Goal: Find contact information: Find contact information

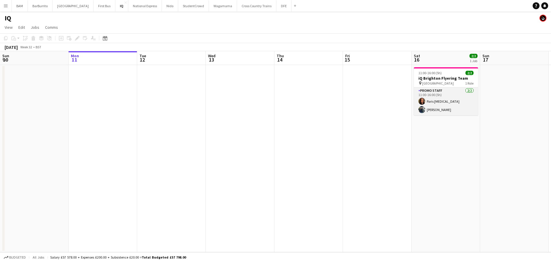
click at [426, 97] on app-card-role "Promo Staff 2/2 11:00-16:00 (5h) Paris Yasmin Ali Ehsan" at bounding box center [446, 101] width 64 height 28
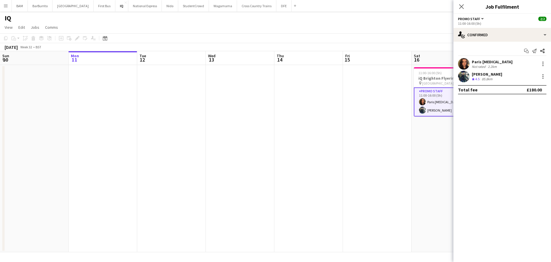
click at [497, 61] on div "Paris Yasmin" at bounding box center [492, 61] width 41 height 5
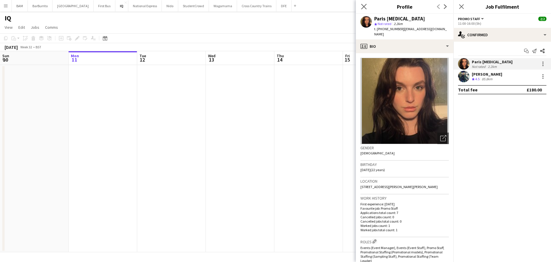
click at [364, 3] on app-icon "Close pop-in" at bounding box center [364, 7] width 8 height 8
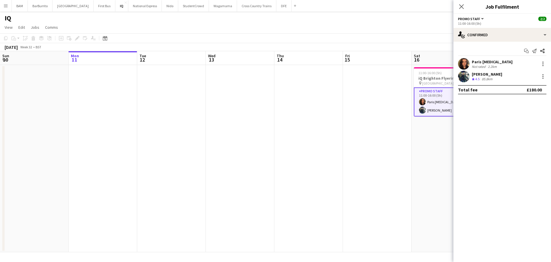
click at [468, 7] on div "Close pop-in" at bounding box center [462, 6] width 16 height 13
click at [461, 7] on icon at bounding box center [461, 6] width 5 height 5
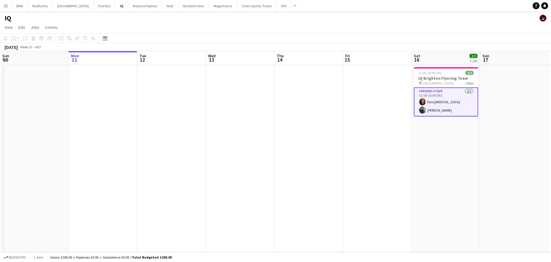
click at [2, 6] on button "Menu" at bounding box center [5, 5] width 11 height 11
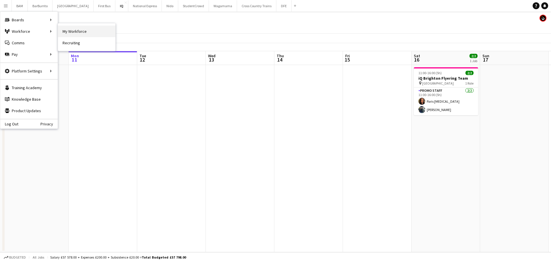
click at [81, 29] on link "My Workforce" at bounding box center [86, 31] width 57 height 11
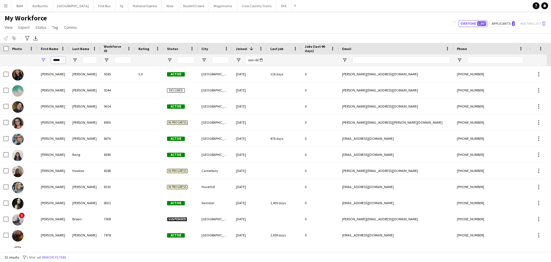
drag, startPoint x: 45, startPoint y: 62, endPoint x: 53, endPoint y: 61, distance: 8.1
click at [43, 62] on div "*****" at bounding box center [53, 59] width 32 height 11
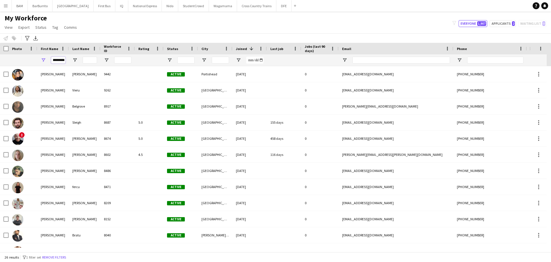
scroll to position [0, 3]
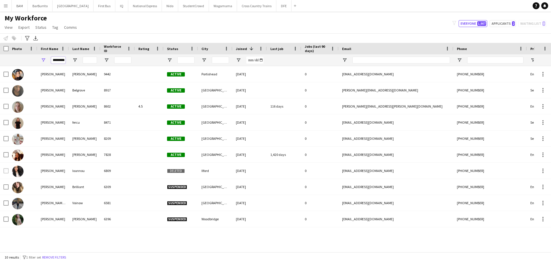
type input "*********"
click at [51, 60] on div "*********" at bounding box center [53, 59] width 32 height 11
drag, startPoint x: 53, startPoint y: 60, endPoint x: 84, endPoint y: 60, distance: 31.9
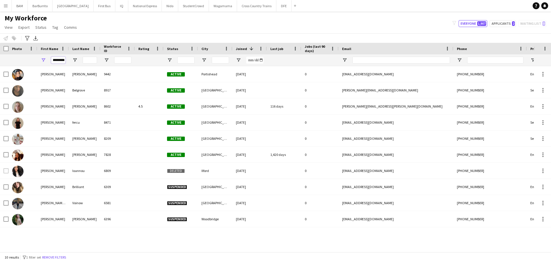
click at [84, 60] on div "*********" at bounding box center [311, 59] width 623 height 11
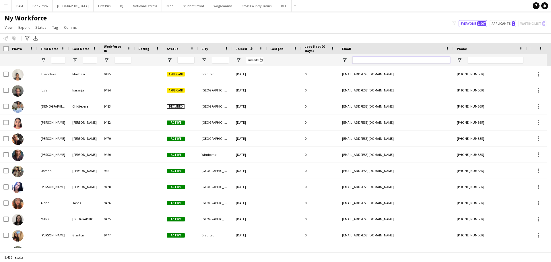
click at [409, 60] on input "Email Filter Input" at bounding box center [402, 60] width 98 height 7
paste input "**********"
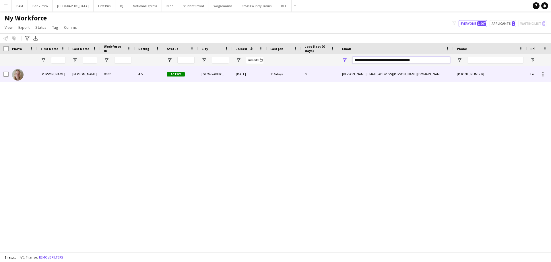
type input "**********"
click at [163, 73] on div "4.5" at bounding box center [149, 74] width 29 height 16
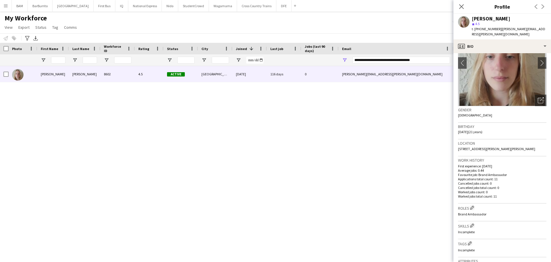
scroll to position [115, 0]
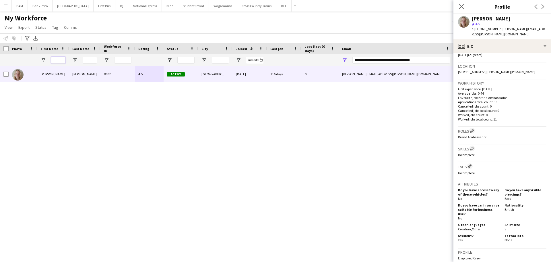
drag, startPoint x: 52, startPoint y: 59, endPoint x: 65, endPoint y: 59, distance: 13.2
click at [52, 59] on input "First Name Filter Input" at bounding box center [58, 60] width 14 height 7
drag, startPoint x: 435, startPoint y: 63, endPoint x: 338, endPoint y: 64, distance: 97.1
click at [338, 64] on div at bounding box center [311, 59] width 623 height 11
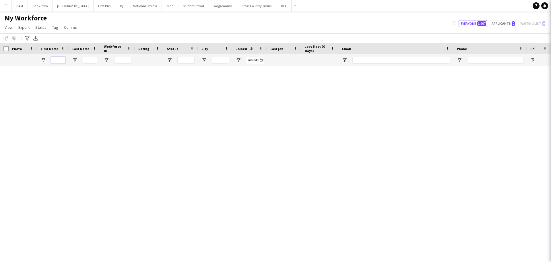
click at [54, 60] on input "First Name Filter Input" at bounding box center [58, 60] width 14 height 7
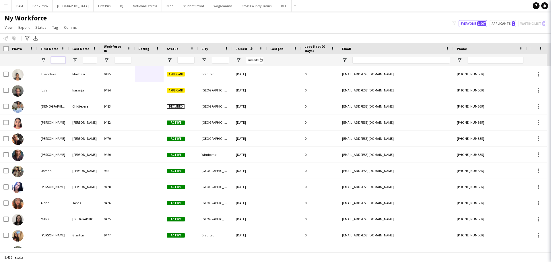
click at [62, 60] on input "First Name Filter Input" at bounding box center [58, 60] width 14 height 7
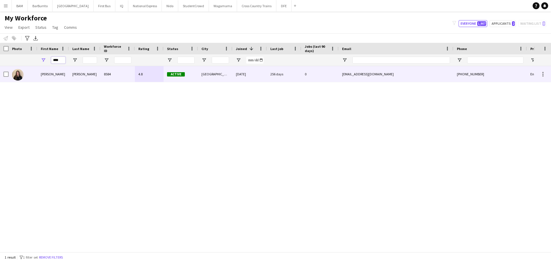
type input "****"
click at [109, 78] on div "8584" at bounding box center [118, 74] width 34 height 16
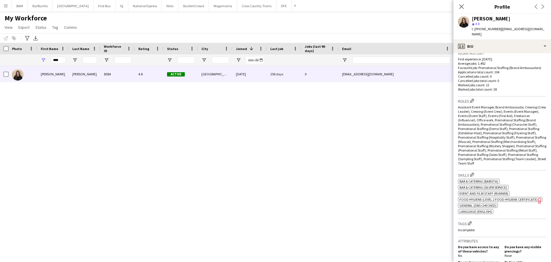
scroll to position [201, 0]
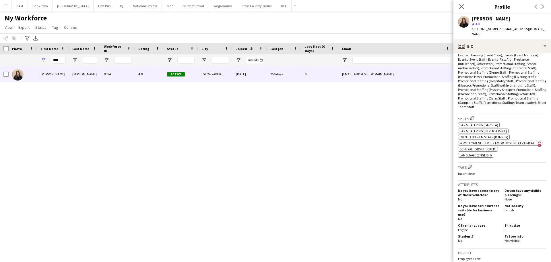
click at [526, 141] on span "Food Hygiene (Level 2 Food Hygiene Certificate)" at bounding box center [499, 143] width 78 height 4
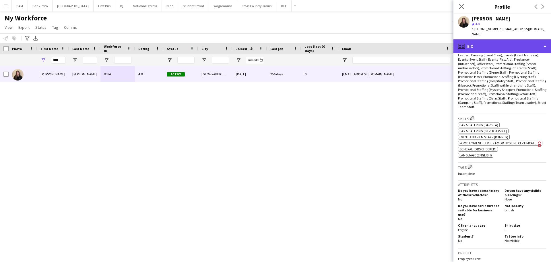
click at [511, 42] on div "profile Bio" at bounding box center [503, 46] width 98 height 14
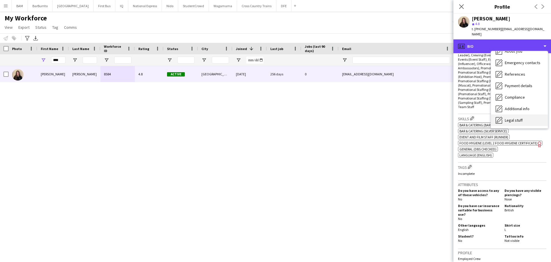
scroll to position [65, 0]
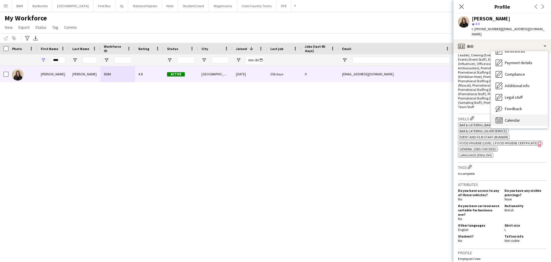
click at [516, 117] on span "Calendar" at bounding box center [512, 119] width 15 height 5
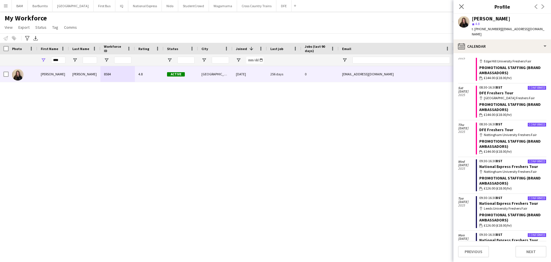
scroll to position [0, 0]
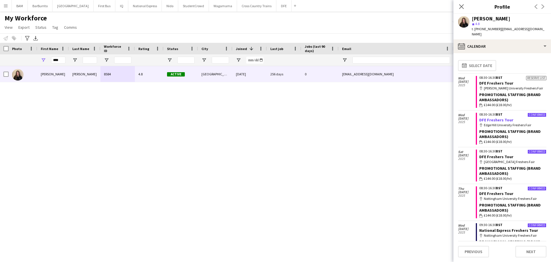
click at [491, 117] on link "DFE Freshers Tour" at bounding box center [497, 119] width 34 height 5
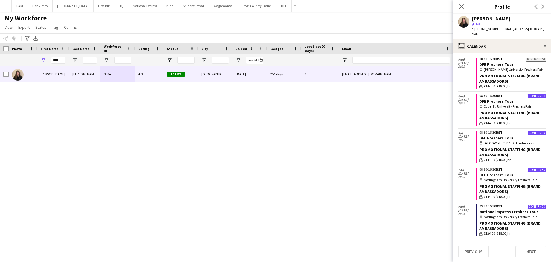
scroll to position [29, 0]
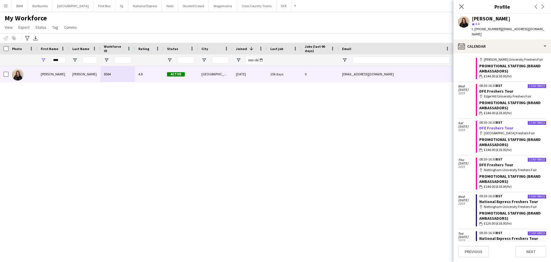
click at [493, 125] on link "DFE Freshers Tour" at bounding box center [497, 127] width 34 height 5
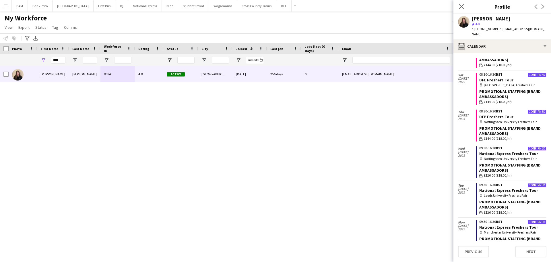
scroll to position [86, 0]
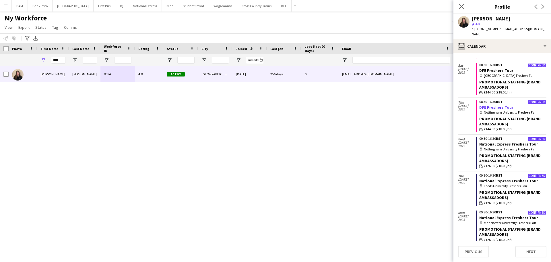
click at [496, 105] on link "DFE Freshers Tour" at bounding box center [497, 107] width 34 height 5
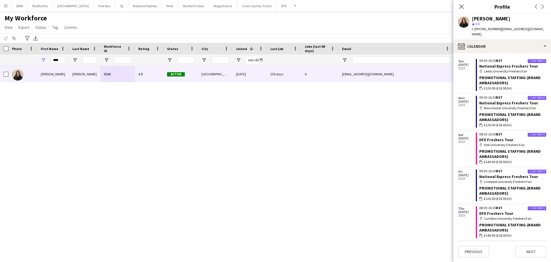
scroll to position [201, 0]
click at [497, 132] on app-crew-calendar-job-card "Confirmed 08:30-16:30 BST DFE Freshers Tour map-marker York University Freshers…" at bounding box center [511, 148] width 71 height 32
click at [499, 137] on link "DFE Freshers Tour" at bounding box center [497, 139] width 34 height 5
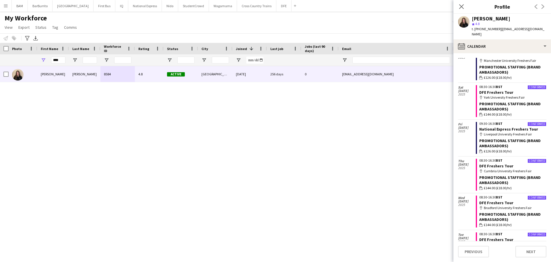
scroll to position [259, 0]
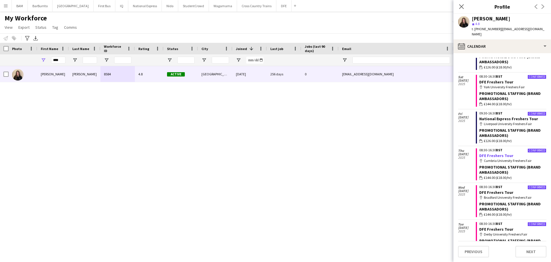
click at [495, 153] on link "DFE Freshers Tour" at bounding box center [497, 155] width 34 height 5
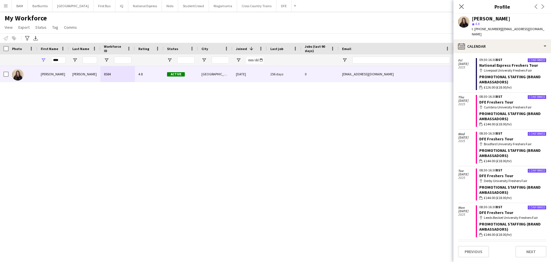
scroll to position [316, 0]
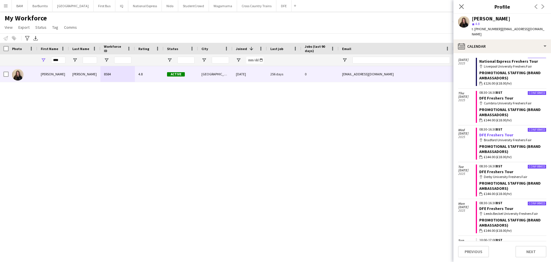
click at [491, 132] on link "DFE Freshers Tour" at bounding box center [497, 134] width 34 height 5
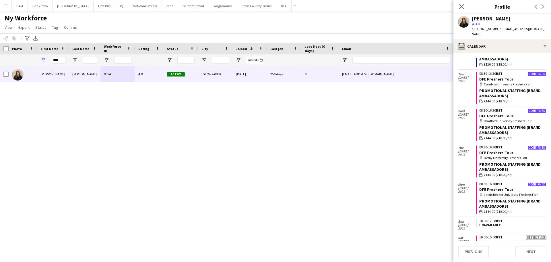
scroll to position [345, 0]
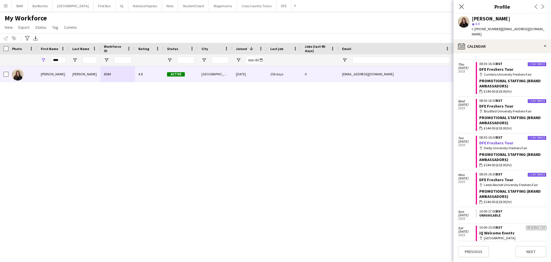
click at [492, 140] on link "DFE Freshers Tour" at bounding box center [497, 142] width 34 height 5
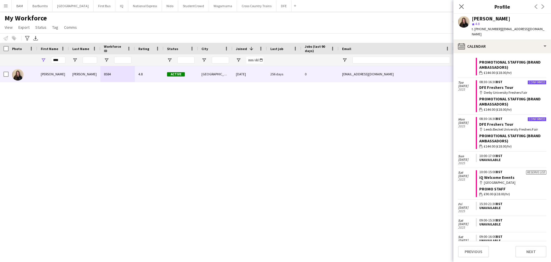
scroll to position [402, 0]
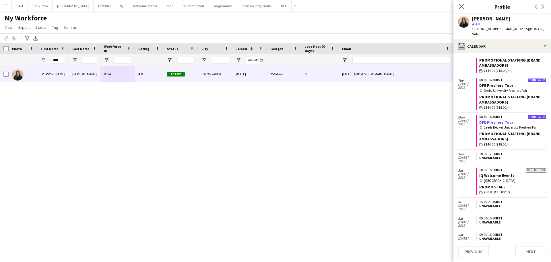
click at [498, 119] on link "DFE Freshers Tour" at bounding box center [497, 121] width 34 height 5
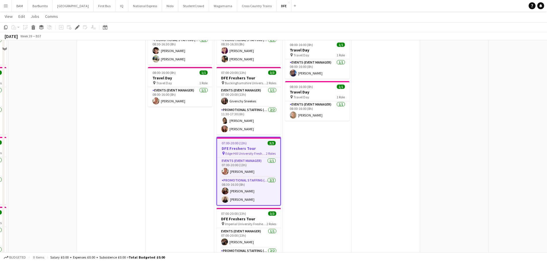
scroll to position [144, 0]
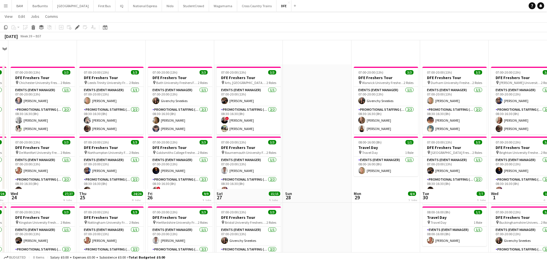
scroll to position [172, 0]
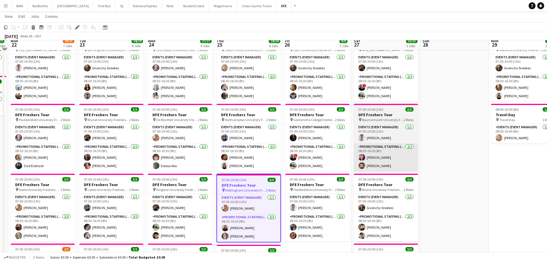
scroll to position [86, 0]
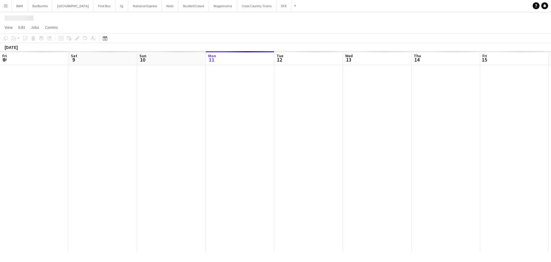
scroll to position [0, 198]
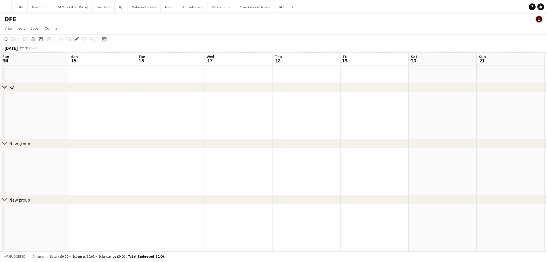
scroll to position [0, 198]
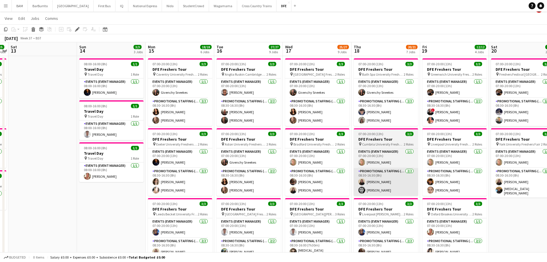
scroll to position [144, 0]
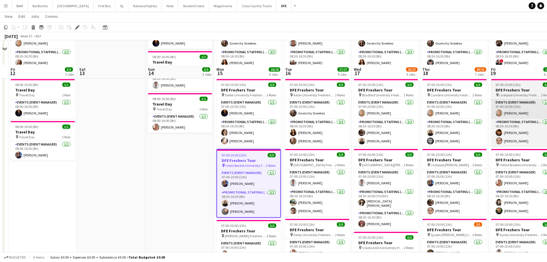
scroll to position [86, 0]
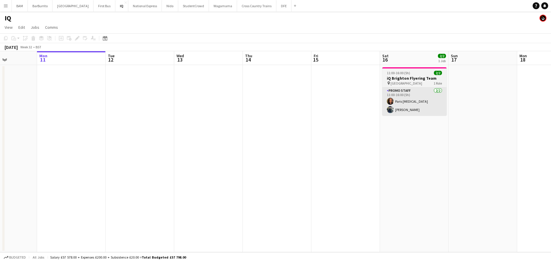
drag, startPoint x: 390, startPoint y: 111, endPoint x: 389, endPoint y: 106, distance: 5.2
click at [349, 110] on app-calendar-viewport "Fri 8 Sat 9 Sun 10 Mon 11 Tue 12 Wed 13 Thu 14 Fri 15 Sat 16 2/2 1 Job Sun 17 M…" at bounding box center [275, 151] width 551 height 201
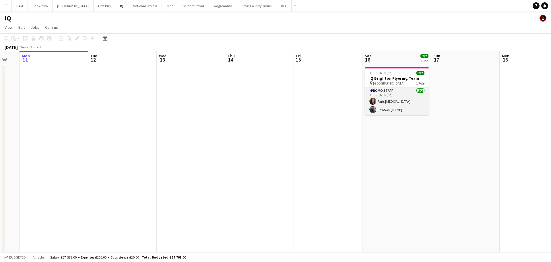
click at [418, 102] on app-card-role "Promo Staff 2/2 11:00-16:00 (5h) Paris Yasmin Ali Ehsan" at bounding box center [397, 101] width 64 height 28
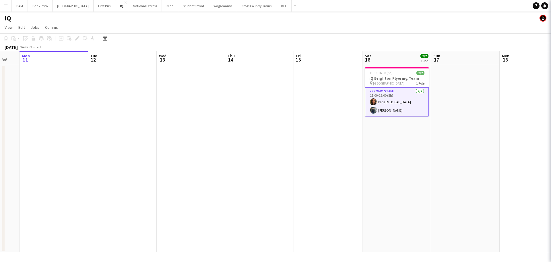
scroll to position [0, 187]
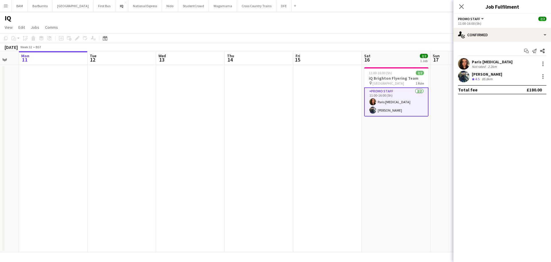
click at [510, 66] on div "Paris Yasmin Not rated 2.2km" at bounding box center [503, 63] width 98 height 11
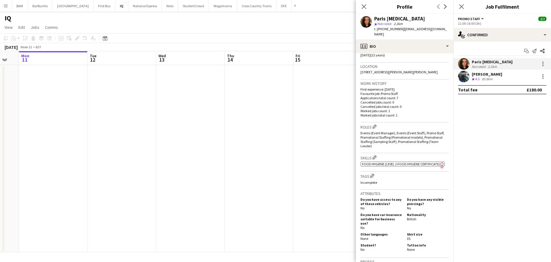
scroll to position [115, 0]
click at [483, 79] on div "85.8km" at bounding box center [487, 79] width 13 height 5
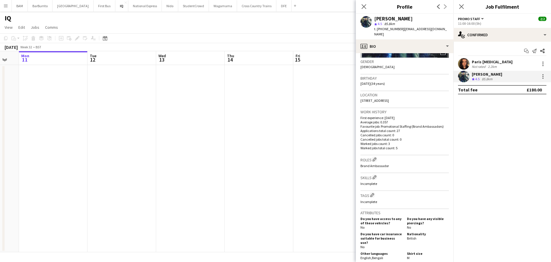
scroll to position [144, 0]
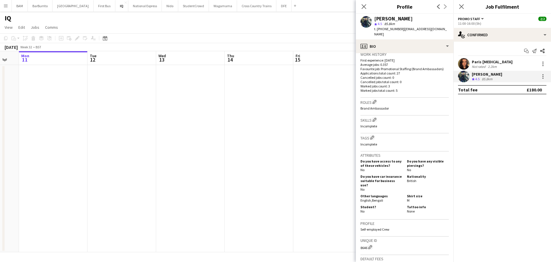
click at [504, 67] on div "Paris Yasmin Not rated 2.2km" at bounding box center [503, 63] width 98 height 11
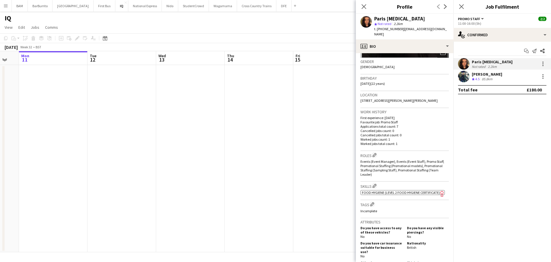
scroll to position [115, 0]
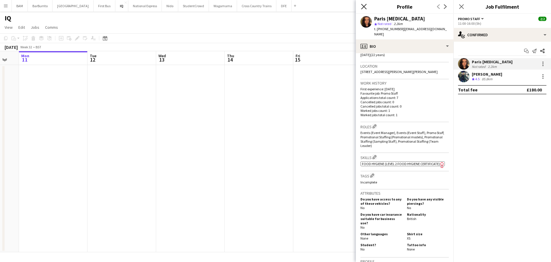
click at [363, 7] on icon "Close pop-in" at bounding box center [363, 6] width 5 height 5
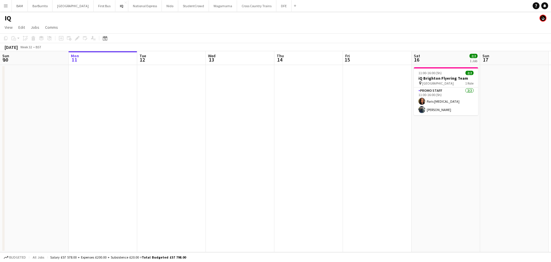
click at [7, 8] on button "Menu" at bounding box center [5, 5] width 11 height 11
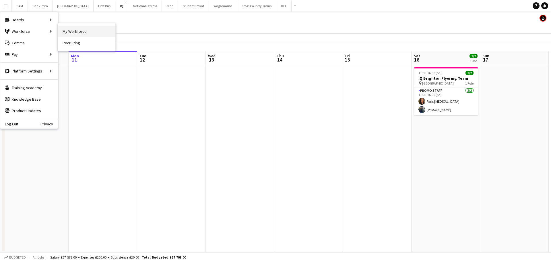
click at [93, 30] on link "My Workforce" at bounding box center [86, 31] width 57 height 11
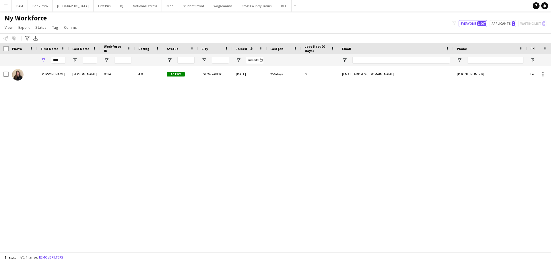
drag, startPoint x: 67, startPoint y: 62, endPoint x: 63, endPoint y: 61, distance: 3.9
click at [63, 61] on div "****" at bounding box center [53, 59] width 32 height 11
drag, startPoint x: 63, startPoint y: 61, endPoint x: 48, endPoint y: 59, distance: 15.0
click at [48, 59] on div "****" at bounding box center [53, 59] width 32 height 11
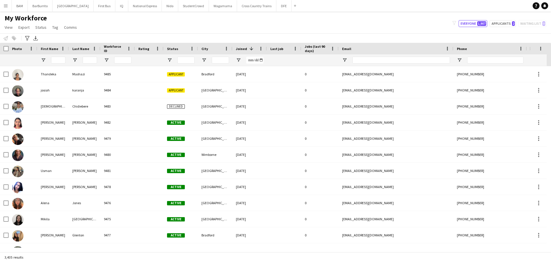
click at [373, 57] on div at bounding box center [402, 59] width 98 height 11
click at [370, 59] on input "Email Filter Input" at bounding box center [402, 60] width 98 height 7
paste input "**********"
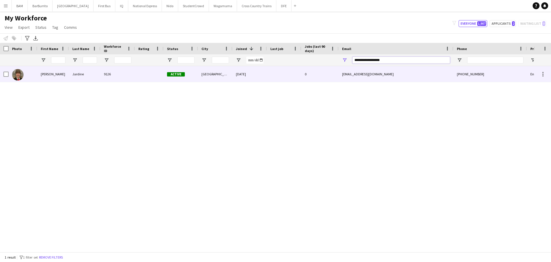
type input "**********"
click at [161, 78] on div at bounding box center [149, 74] width 29 height 16
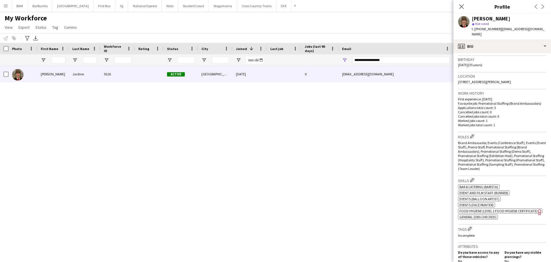
scroll to position [115, 0]
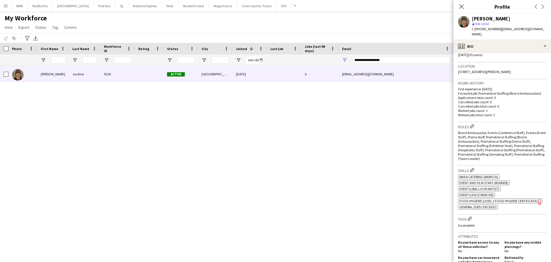
click at [512, 198] on span "Food Hygiene (Level 2 Food Hygiene Certificate)" at bounding box center [499, 200] width 78 height 4
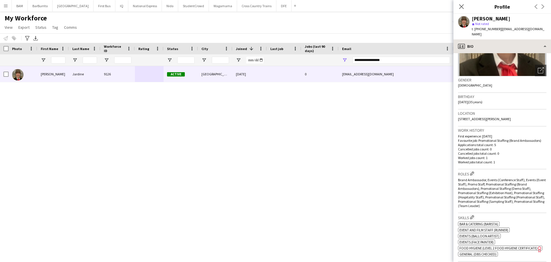
scroll to position [29, 0]
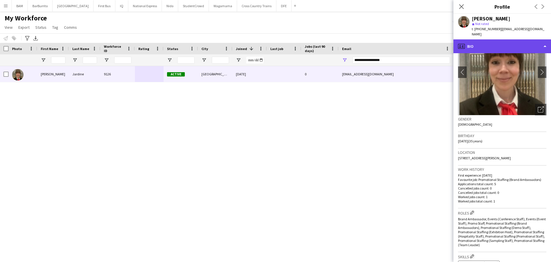
click at [486, 40] on div "profile Bio" at bounding box center [503, 46] width 98 height 14
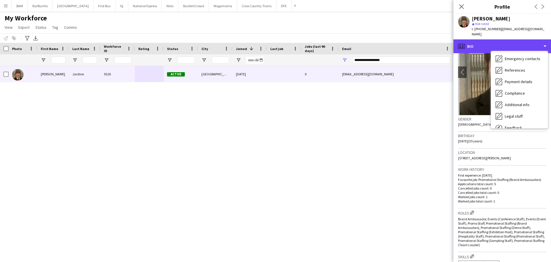
scroll to position [65, 0]
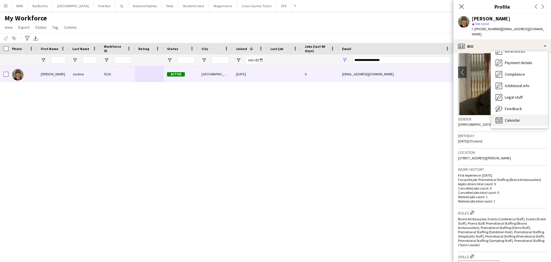
click at [527, 114] on div "Calendar Calendar" at bounding box center [519, 119] width 57 height 11
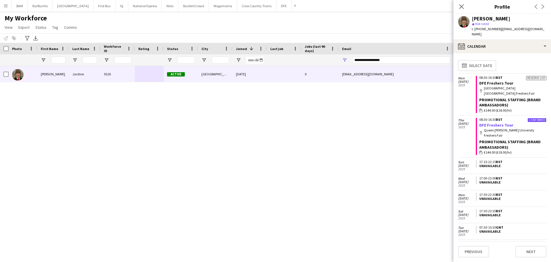
click at [507, 122] on link "DFE Freshers Tour" at bounding box center [497, 124] width 34 height 5
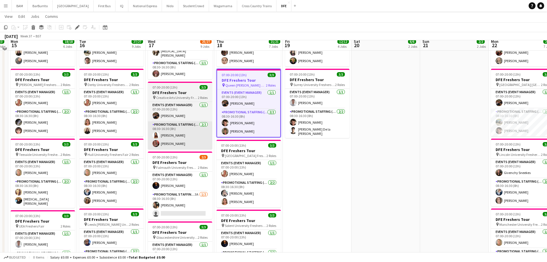
scroll to position [201, 0]
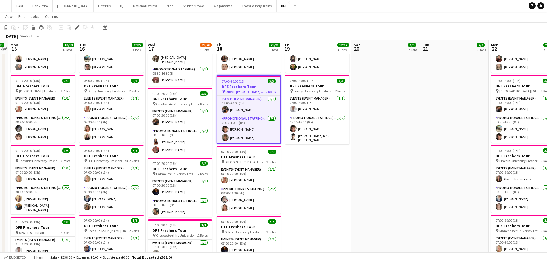
drag, startPoint x: 264, startPoint y: 133, endPoint x: 351, endPoint y: 131, distance: 87.1
click at [264, 133] on app-card-role "Promotional Staffing (Brand Ambassadors) [DATE] 08:30-16:30 (8h) [PERSON_NAME] …" at bounding box center [248, 129] width 63 height 28
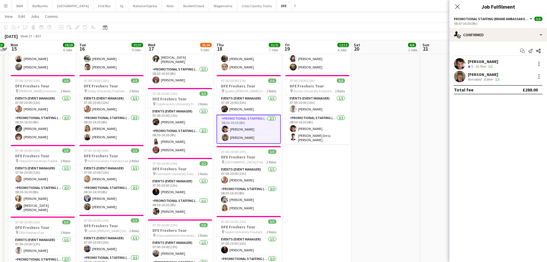
click at [504, 79] on div "[PERSON_NAME] Not rated 8.6km 1/1" at bounding box center [499, 76] width 98 height 11
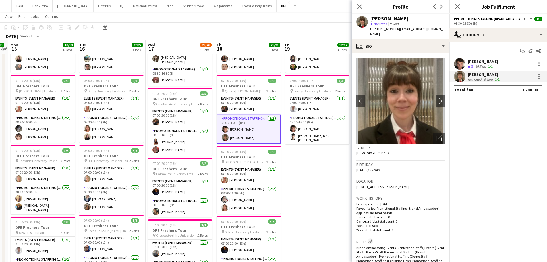
drag, startPoint x: 403, startPoint y: 18, endPoint x: 369, endPoint y: 17, distance: 33.9
click at [369, 17] on div "Heather Jardine star Not rated 8.6km t. +447752176625 | hevaj9@hotmail.com" at bounding box center [401, 27] width 98 height 26
copy div "Heather Jardine"
click at [399, 28] on span "| hevaj9@hotmail.com" at bounding box center [406, 31] width 73 height 9
drag, startPoint x: 397, startPoint y: 29, endPoint x: 432, endPoint y: 29, distance: 34.8
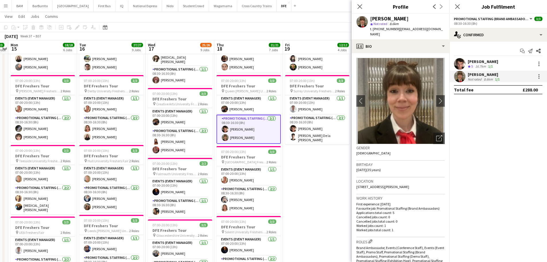
click at [432, 29] on div "Heather Jardine star Not rated 8.6km t. +447752176625 | hevaj9@hotmail.com" at bounding box center [401, 27] width 98 height 26
copy span "hevaj9@hotmail.com"
drag, startPoint x: 378, startPoint y: 29, endPoint x: 396, endPoint y: 30, distance: 18.1
click at [396, 30] on div "t. +447752176625 | hevaj9@hotmail.com" at bounding box center [407, 31] width 75 height 10
copy span "7752176625"
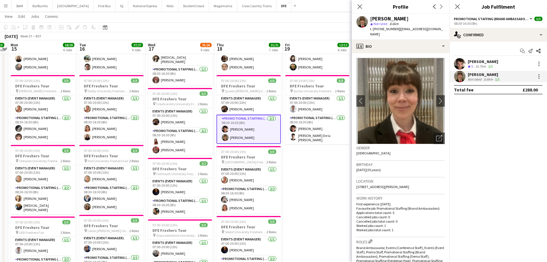
click at [407, 22] on div "star Not rated 8.6km" at bounding box center [407, 23] width 75 height 5
click at [436, 98] on app-icon "chevron-right" at bounding box center [440, 101] width 9 height 6
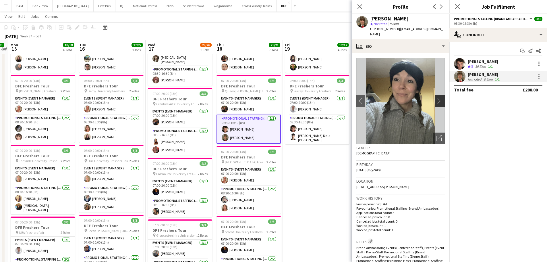
click at [436, 98] on app-icon "chevron-right" at bounding box center [440, 101] width 9 height 6
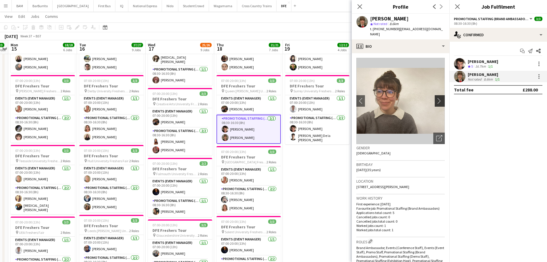
click at [436, 98] on app-icon "chevron-right" at bounding box center [440, 101] width 9 height 6
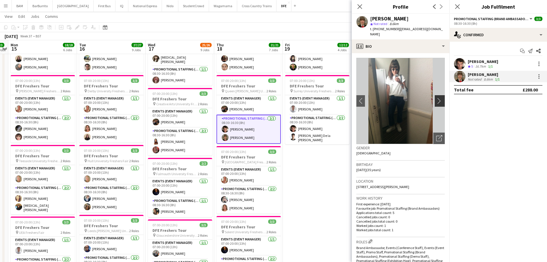
click at [436, 98] on app-icon "chevron-right" at bounding box center [440, 101] width 9 height 6
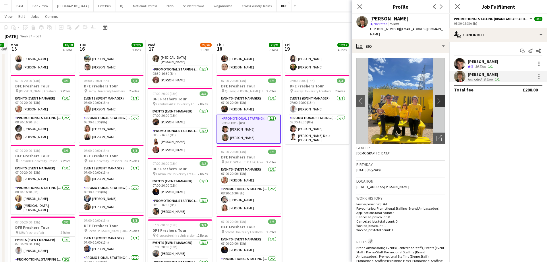
click at [437, 98] on app-icon "chevron-right" at bounding box center [440, 101] width 9 height 6
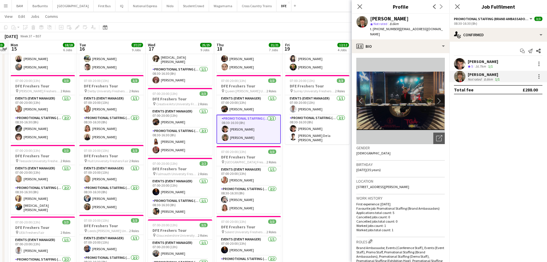
click at [437, 98] on app-icon "chevron-right" at bounding box center [440, 101] width 9 height 6
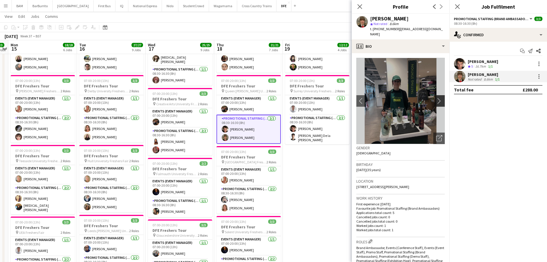
click at [437, 98] on app-icon "chevron-right" at bounding box center [440, 101] width 9 height 6
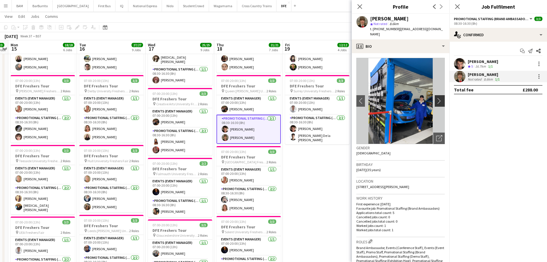
click at [437, 98] on app-icon "chevron-right" at bounding box center [440, 101] width 9 height 6
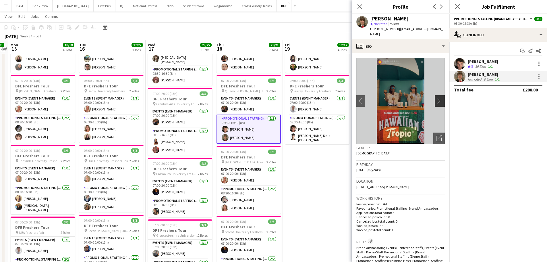
click at [437, 98] on app-icon "chevron-right" at bounding box center [440, 101] width 9 height 6
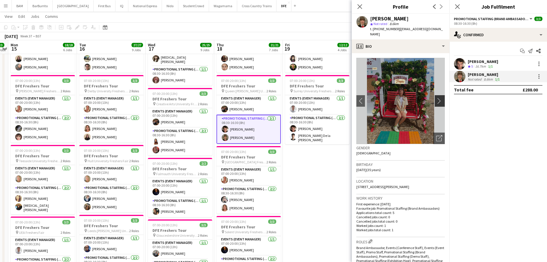
click at [437, 98] on app-icon "chevron-right" at bounding box center [440, 101] width 9 height 6
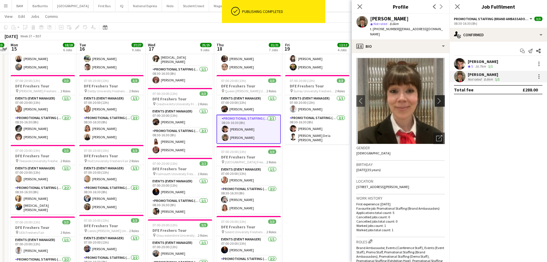
click at [437, 98] on app-icon "chevron-right" at bounding box center [440, 101] width 9 height 6
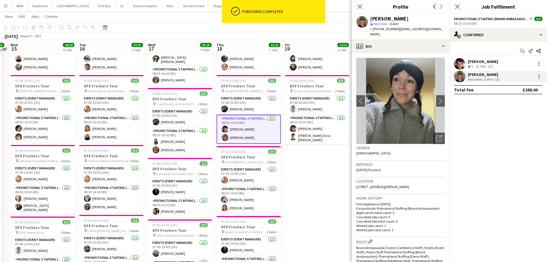
click at [292, 30] on app-toolbar "Copy Paste Paste Ctrl+V Paste with crew Ctrl+Shift+V Paste linked Job Delete Gr…" at bounding box center [273, 27] width 547 height 10
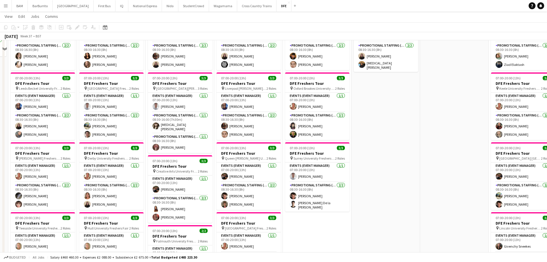
scroll to position [115, 0]
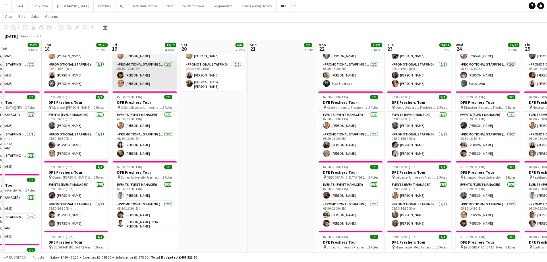
drag, startPoint x: 135, startPoint y: 86, endPoint x: 152, endPoint y: 88, distance: 16.5
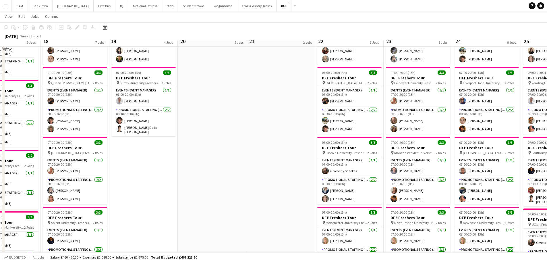
scroll to position [201, 0]
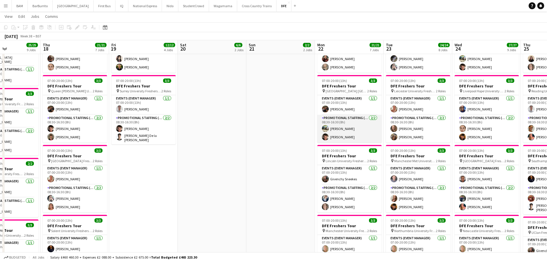
drag, startPoint x: 353, startPoint y: 133, endPoint x: 364, endPoint y: 130, distance: 11.9
click at [353, 133] on app-card-role "Promotional Staffing (Brand Ambassadors) 2/2 08:30-16:30 (8h) Ali Saroosh Sebas…" at bounding box center [349, 129] width 64 height 28
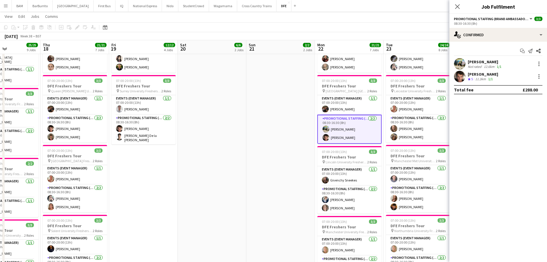
click at [506, 75] on div "Sebastian Hill Crew rating 5 11.3km 1/1" at bounding box center [499, 76] width 98 height 11
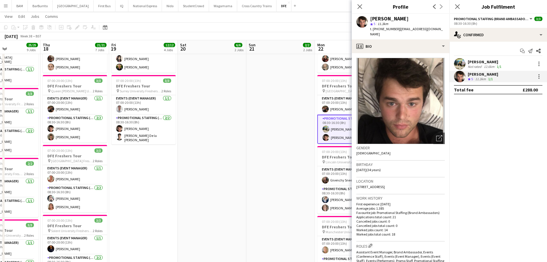
drag, startPoint x: 371, startPoint y: 18, endPoint x: 411, endPoint y: 18, distance: 40.5
click at [411, 18] on div "Sebastian Hill" at bounding box center [407, 18] width 75 height 5
copy div "Sebastian Hill"
drag, startPoint x: 396, startPoint y: 28, endPoint x: 400, endPoint y: 28, distance: 3.5
click at [400, 28] on span "| sebastian_hill@hotmail.co.uk" at bounding box center [406, 31] width 73 height 9
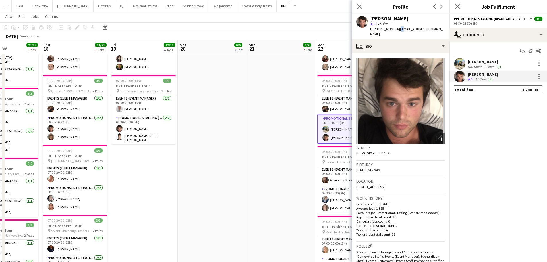
click at [399, 28] on span "| sebastian_hill@hotmail.co.uk" at bounding box center [406, 31] width 73 height 9
drag, startPoint x: 398, startPoint y: 29, endPoint x: 414, endPoint y: 38, distance: 18.9
click at [448, 30] on app-profile-header "Sebastian Hill star 5 11.3km t. +447890064163 | sebastian_hill@hotmail.co.uk" at bounding box center [401, 27] width 98 height 26
copy span "sebastian_hill@hotmail.co.uk"
drag, startPoint x: 378, startPoint y: 28, endPoint x: 395, endPoint y: 28, distance: 16.9
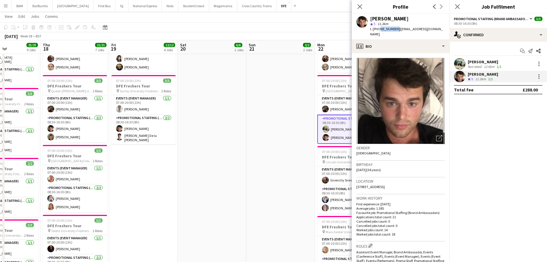
click at [395, 28] on span "t. +447890064163" at bounding box center [385, 29] width 30 height 4
copy span "7890064163"
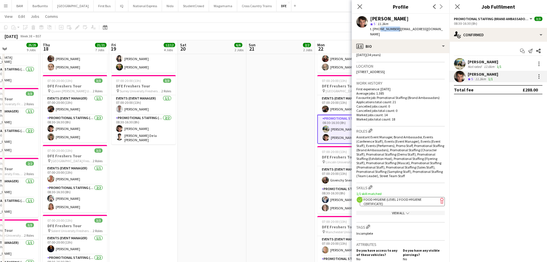
click at [398, 201] on app-spec-pill "ok-circled2 background Layer 1 cross-circle-red background Layer 1 Food Hygiene…" at bounding box center [402, 201] width 85 height 9
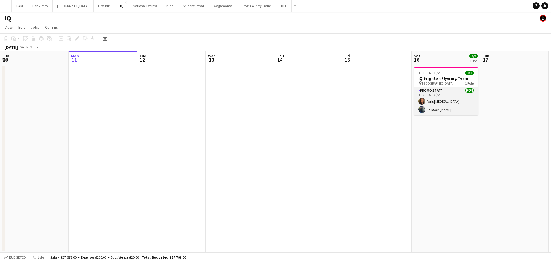
click at [443, 99] on app-card-role "Promo Staff [DATE] 11:00-16:00 (5h) [PERSON_NAME][MEDICAL_DATA]" at bounding box center [446, 101] width 64 height 28
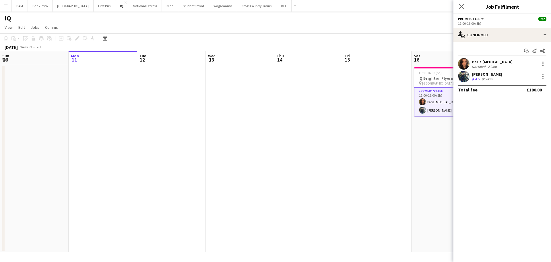
click at [482, 63] on div "Paris [MEDICAL_DATA]" at bounding box center [492, 61] width 41 height 5
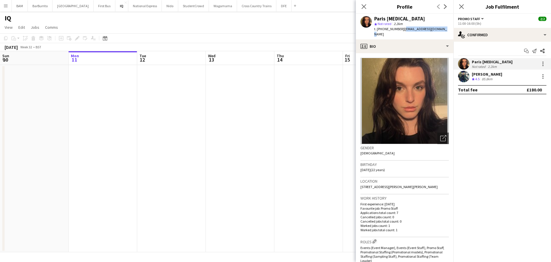
drag, startPoint x: 402, startPoint y: 29, endPoint x: 546, endPoint y: 34, distance: 143.4
click at [441, 27] on div "Paris [MEDICAL_DATA] star Not rated 2.2km t. [PHONE_NUMBER] | [EMAIL_ADDRESS][D…" at bounding box center [405, 27] width 98 height 26
copy span "[EMAIL_ADDRESS][DOMAIN_NAME]"
click at [479, 81] on span "4.5" at bounding box center [478, 79] width 4 height 4
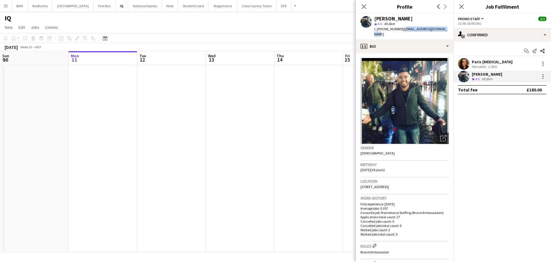
drag, startPoint x: 402, startPoint y: 29, endPoint x: 500, endPoint y: 27, distance: 98.3
click at [449, 28] on div "[PERSON_NAME] star 4.5 85.8km t. [PHONE_NUMBER] | [EMAIL_ADDRESS][DOMAIN_NAME]" at bounding box center [405, 27] width 98 height 26
copy span "[EMAIL_ADDRESS][DOMAIN_NAME]"
drag, startPoint x: 255, startPoint y: 27, endPoint x: 259, endPoint y: 31, distance: 5.1
click at [255, 27] on app-page-menu "View Day view expanded Day view collapsed Month view Date picker Jump to [DATE]…" at bounding box center [275, 27] width 551 height 11
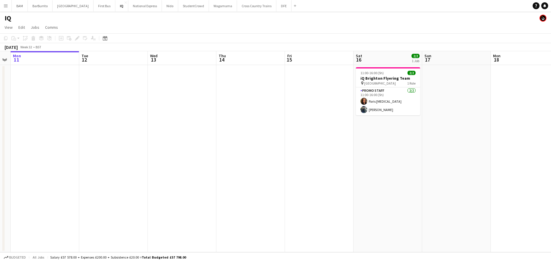
drag, startPoint x: 447, startPoint y: 142, endPoint x: 410, endPoint y: 144, distance: 37.4
click at [407, 144] on app-calendar-viewport "Fri 8 Sat 9 Sun 10 Mon 11 Tue 12 Wed 13 Thu 14 Fri 15 Sat 16 2/2 1 Job Sun 17 M…" at bounding box center [275, 151] width 551 height 201
